Goal: Information Seeking & Learning: Learn about a topic

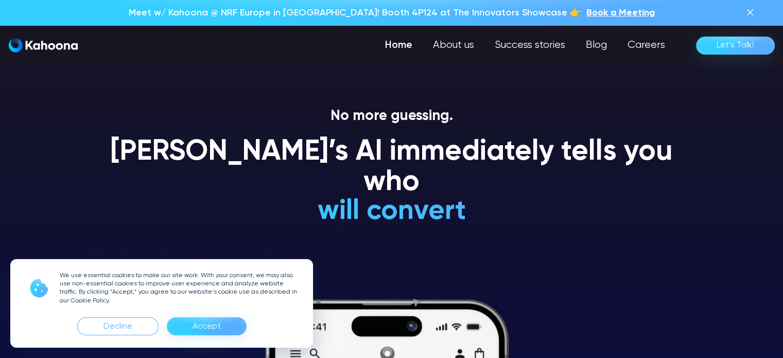
click at [742, 9] on div "Meet w/ Kahoona @ NRF Europe in [GEOGRAPHIC_DATA]! Booth 4P124 at The Innovator…" at bounding box center [392, 12] width 704 height 13
click at [746, 9] on img at bounding box center [750, 12] width 12 height 12
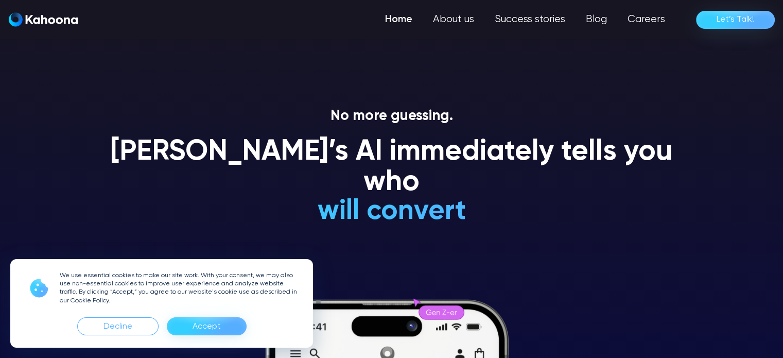
click at [204, 327] on div "Accept" at bounding box center [207, 326] width 28 height 16
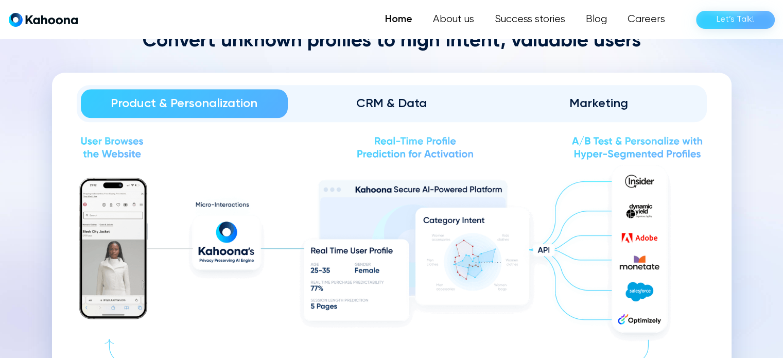
scroll to position [1130, 0]
drag, startPoint x: 30, startPoint y: 165, endPoint x: 39, endPoint y: 161, distance: 9.5
click at [30, 165] on section "Convert unknown profiles to high intent, valuable users Product & Personalizati…" at bounding box center [391, 230] width 783 height 452
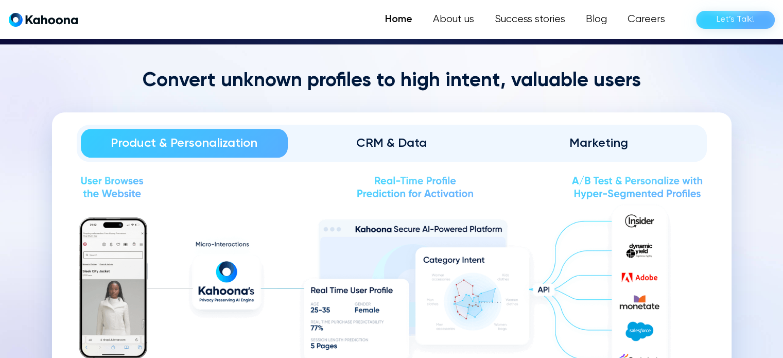
scroll to position [1089, 0]
click at [408, 150] on link "CRM & Data" at bounding box center [391, 143] width 207 height 29
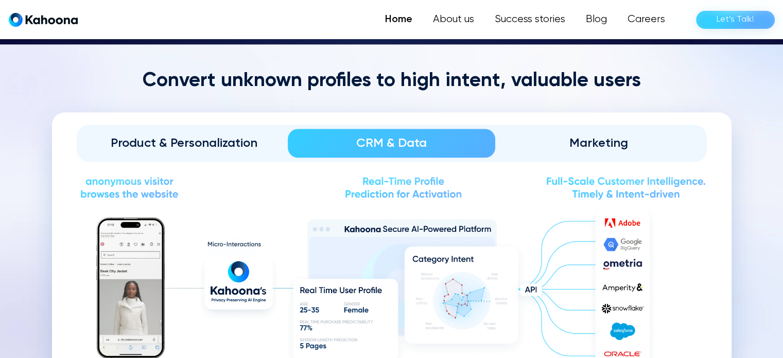
click at [252, 137] on div "Product & Personalization" at bounding box center [184, 143] width 179 height 16
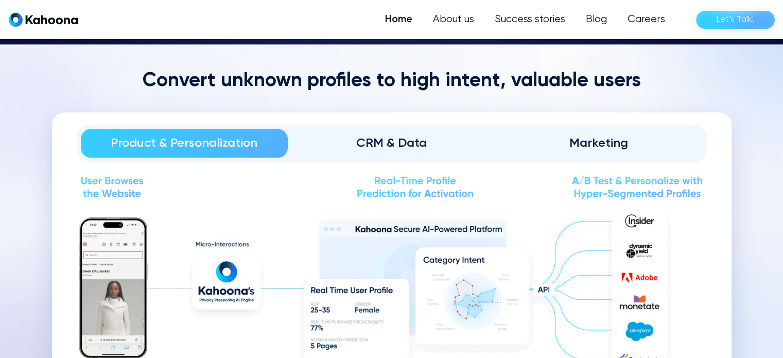
click at [483, 120] on div "Product & Personalization CRM & Data Marketing Solving the user-cold start: Hig…" at bounding box center [392, 291] width 680 height 359
click at [442, 132] on link "CRM & Data" at bounding box center [391, 143] width 207 height 29
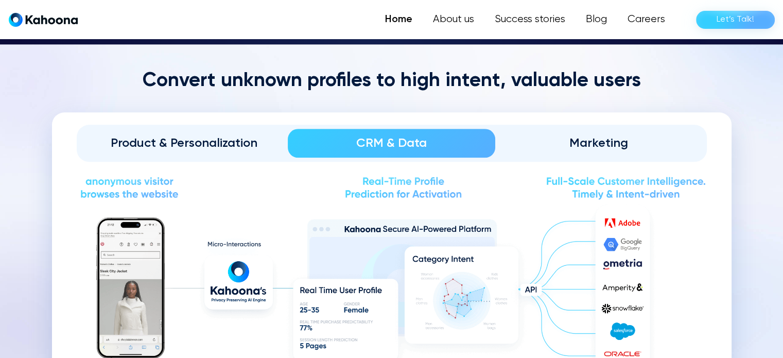
click at [569, 137] on div "Marketing" at bounding box center [599, 143] width 179 height 16
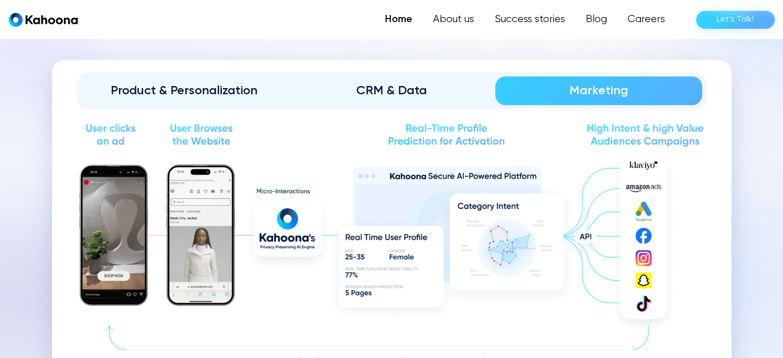
scroll to position [1141, 0]
click at [235, 80] on link "Product & Personalization" at bounding box center [184, 91] width 207 height 29
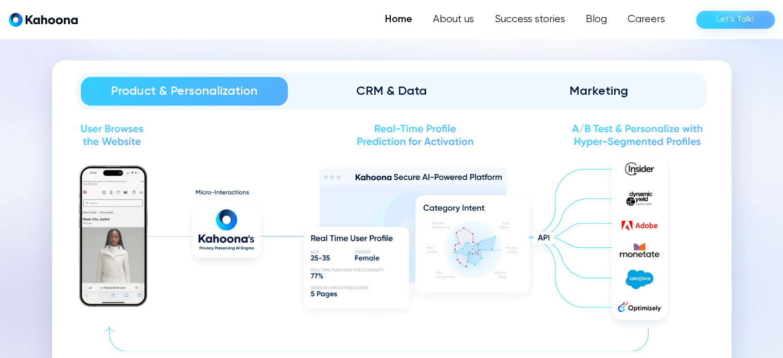
click at [369, 83] on div "CRM & Data" at bounding box center [391, 91] width 179 height 16
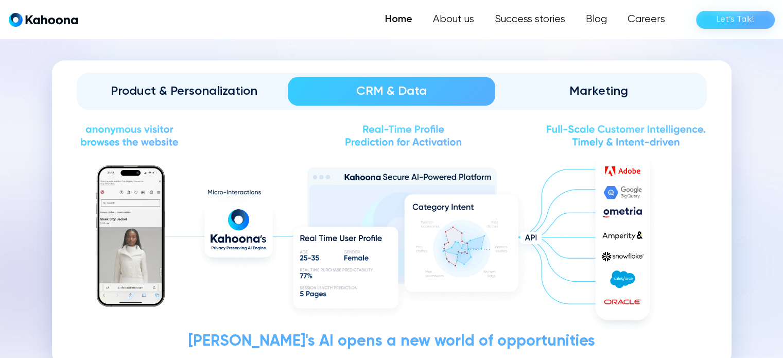
click at [176, 85] on div "Product & Personalization" at bounding box center [184, 91] width 179 height 16
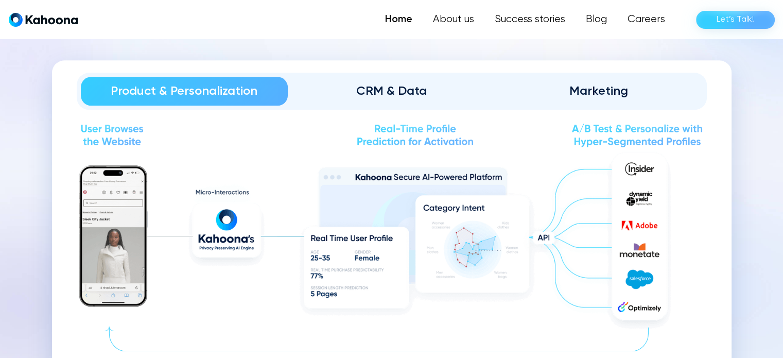
click at [392, 80] on link "CRM & Data" at bounding box center [391, 91] width 207 height 29
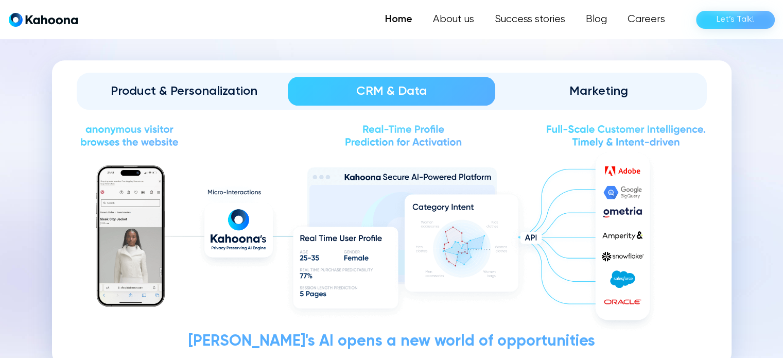
click at [236, 88] on div "Product & Personalization" at bounding box center [184, 91] width 179 height 16
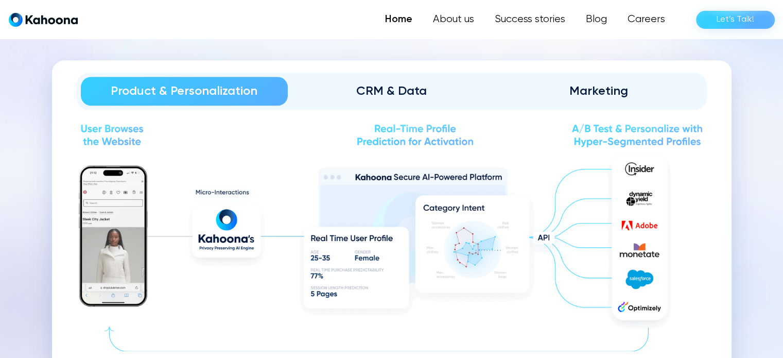
click at [360, 84] on div "CRM & Data" at bounding box center [391, 91] width 179 height 16
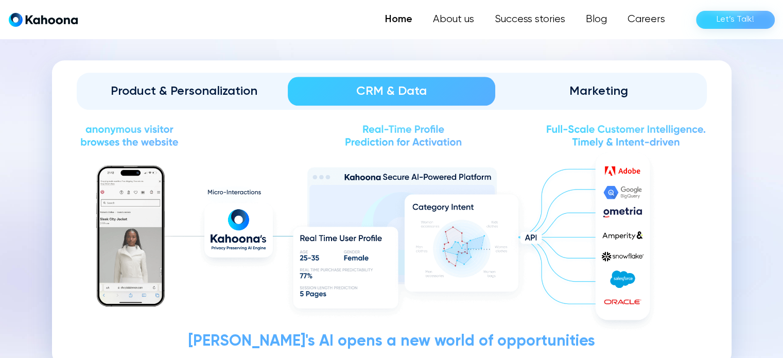
click at [272, 84] on div "Product & Personalization" at bounding box center [184, 91] width 179 height 16
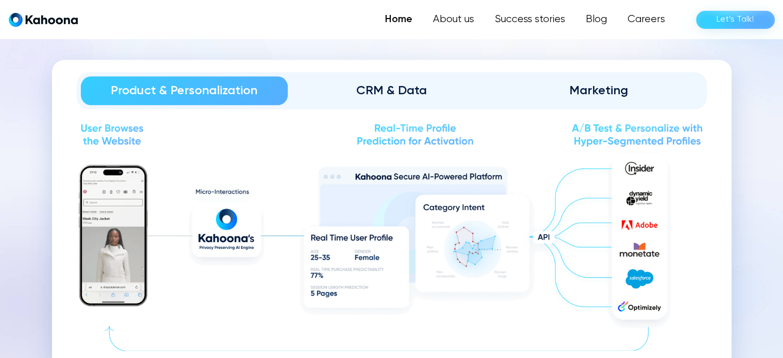
click at [410, 96] on div "CRM & Data" at bounding box center [391, 90] width 179 height 16
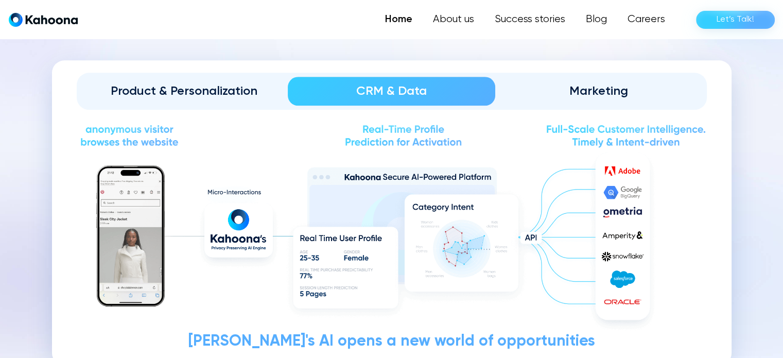
click at [251, 91] on div "Product & Personalization" at bounding box center [184, 91] width 179 height 16
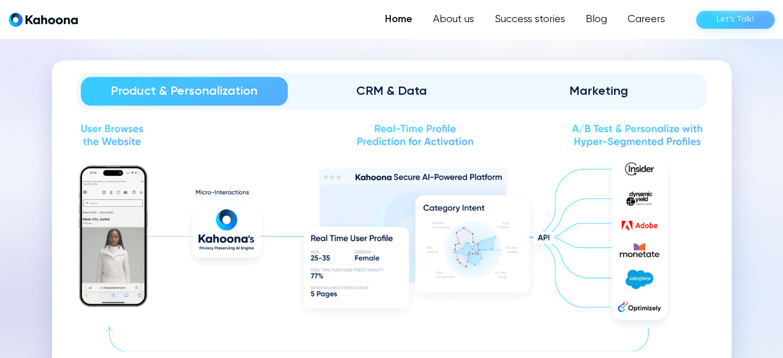
click at [427, 100] on link "CRM & Data" at bounding box center [391, 91] width 207 height 29
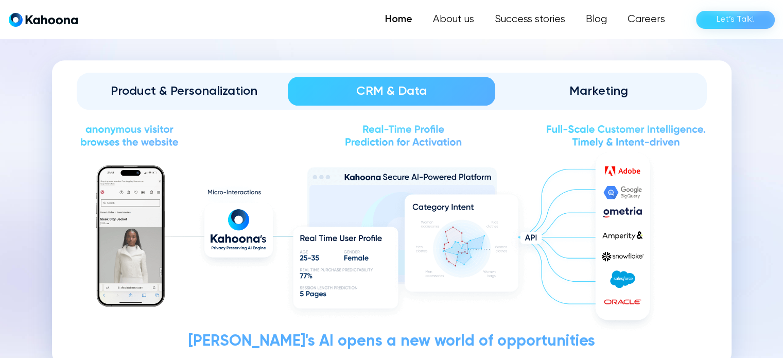
click at [188, 109] on div "Product & Personalization CRM & Data Marketing Solving the user-cold start: Hig…" at bounding box center [392, 212] width 680 height 305
click at [194, 96] on div "Product & Personalization" at bounding box center [184, 91] width 179 height 16
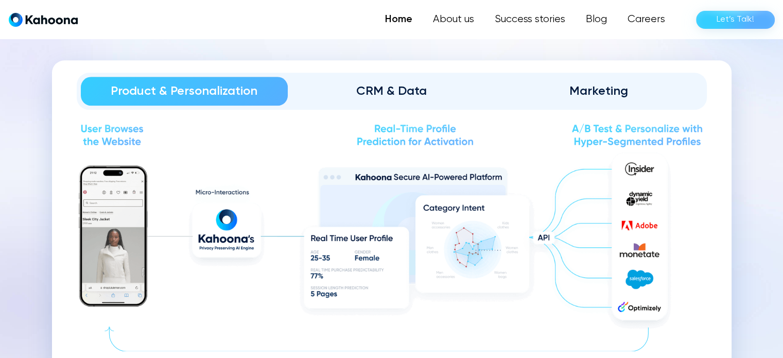
click at [380, 99] on link "CRM & Data" at bounding box center [391, 91] width 207 height 29
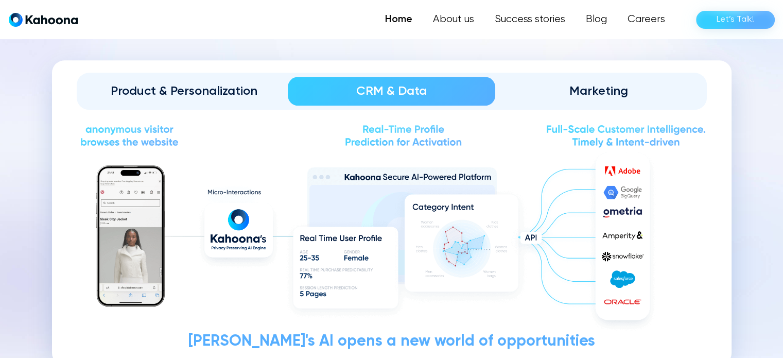
click at [235, 88] on div "Product & Personalization" at bounding box center [184, 91] width 179 height 16
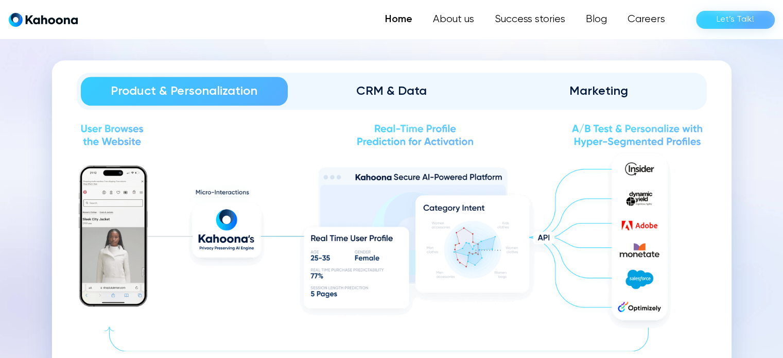
click at [599, 90] on div "Marketing" at bounding box center [599, 91] width 179 height 16
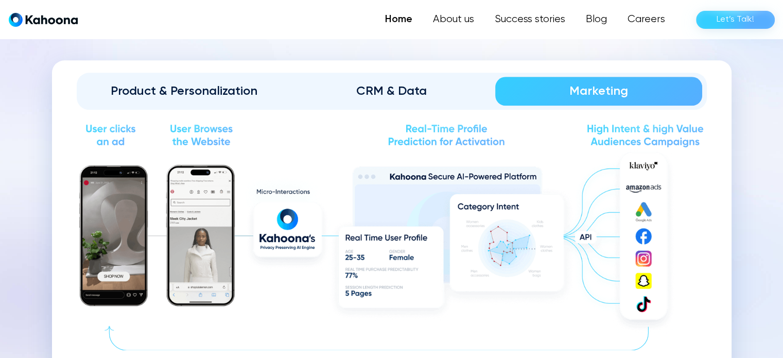
click at [352, 92] on div "CRM & Data" at bounding box center [391, 91] width 179 height 16
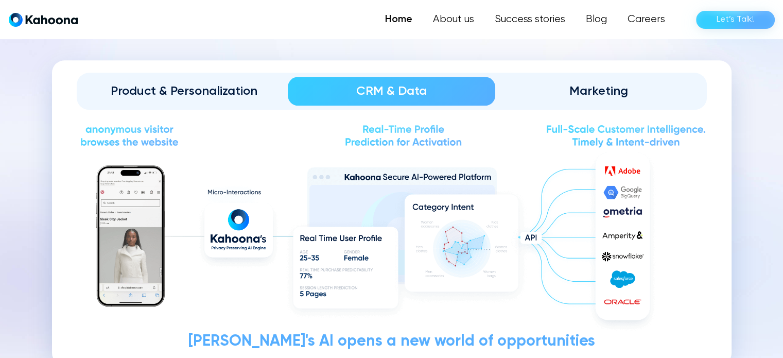
click at [219, 88] on div "Product & Personalization" at bounding box center [184, 91] width 179 height 16
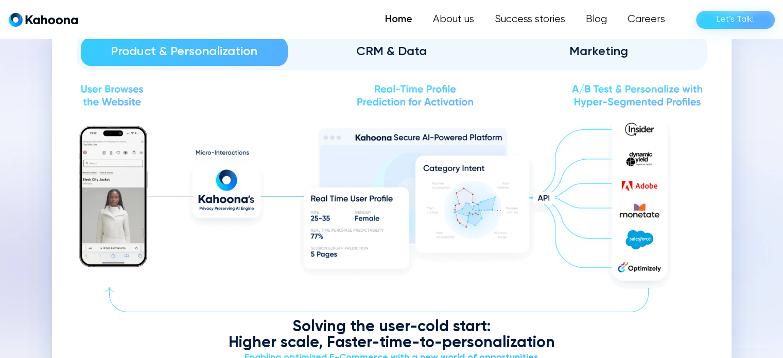
scroll to position [1182, 0]
drag, startPoint x: 368, startPoint y: 72, endPoint x: 373, endPoint y: 63, distance: 10.2
click at [371, 67] on div "Product & Personalization CRM & Data Marketing Solving the user-cold start: Hig…" at bounding box center [392, 199] width 680 height 359
click at [373, 63] on link "CRM & Data" at bounding box center [391, 51] width 207 height 29
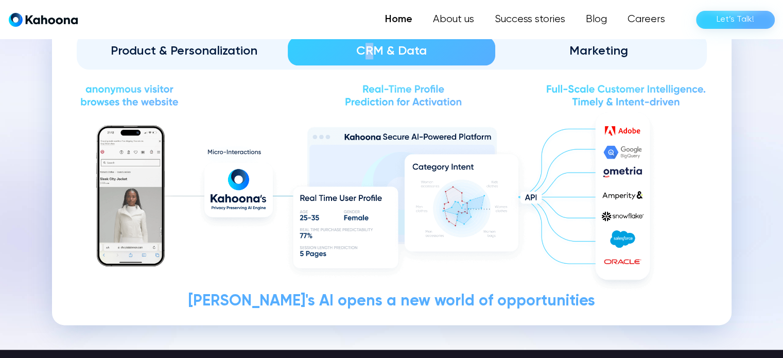
click at [239, 54] on div "Product & Personalization" at bounding box center [184, 51] width 179 height 16
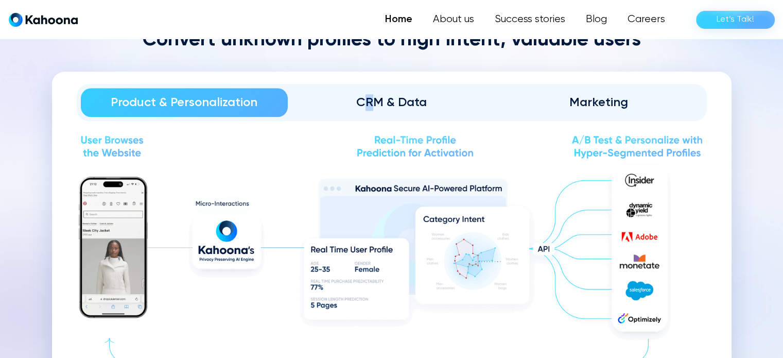
scroll to position [1130, 0]
click at [389, 100] on div "CRM & Data" at bounding box center [391, 103] width 179 height 16
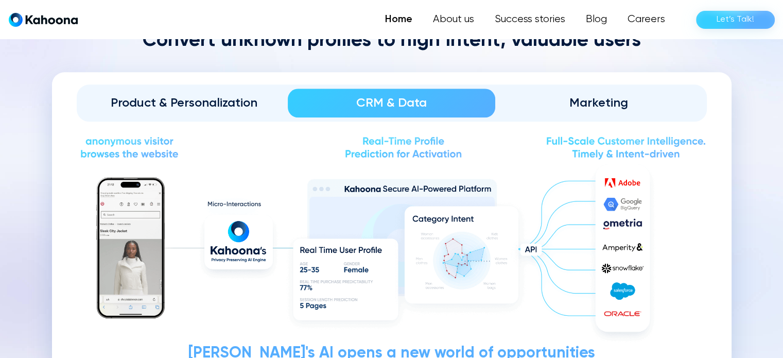
click at [699, 63] on div "Convert unknown profiles to high intent, valuable users Product & Personalizati…" at bounding box center [392, 203] width 680 height 348
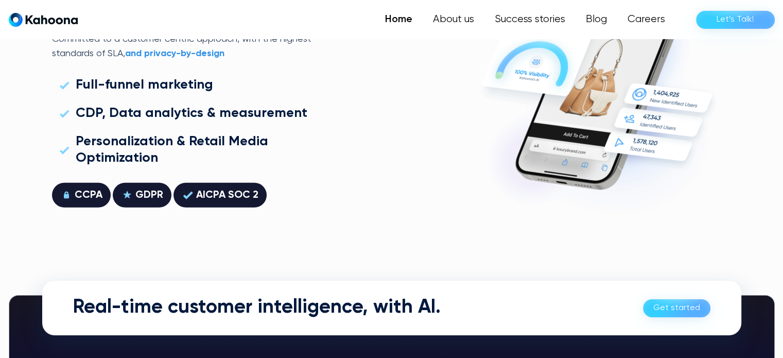
scroll to position [2790, 0]
